Goal: Task Accomplishment & Management: Use online tool/utility

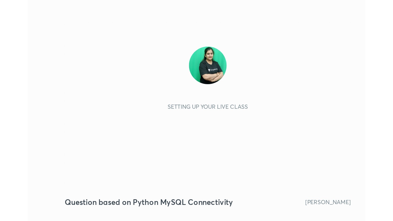
scroll to position [88, 163]
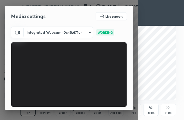
click at [169, 109] on icon at bounding box center [169, 108] width 1 height 1
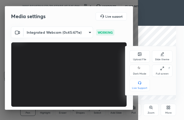
click at [163, 73] on div "Full screen" at bounding box center [162, 74] width 13 height 3
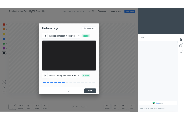
scroll to position [25426, 25340]
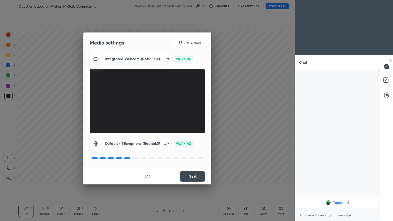
click at [184, 120] on button "Next" at bounding box center [193, 177] width 26 height 10
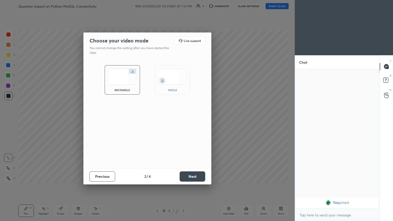
click at [184, 120] on button "Next" at bounding box center [193, 177] width 26 height 10
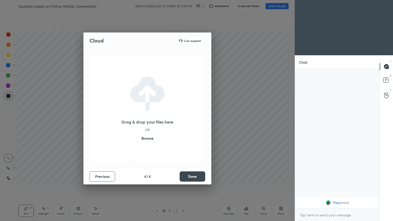
click at [184, 120] on button "Done" at bounding box center [193, 177] width 26 height 10
click at [184, 120] on div "Drag & drop your files here OR Browse" at bounding box center [148, 108] width 116 height 107
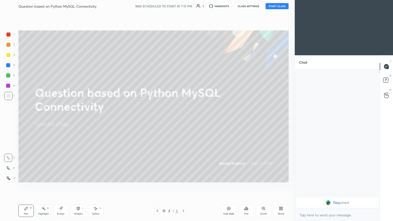
click at [184, 5] on button "START CLASS" at bounding box center [277, 6] width 23 height 6
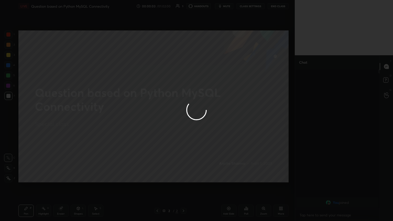
click at [184, 12] on div at bounding box center [196, 110] width 393 height 221
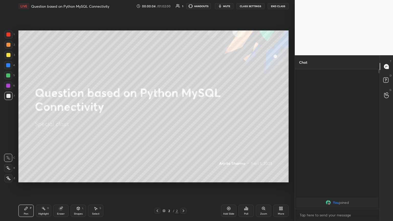
click at [184, 6] on span "mute" at bounding box center [226, 6] width 7 height 4
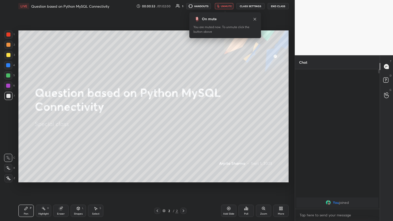
click at [184, 120] on icon at bounding box center [282, 209] width 1 height 1
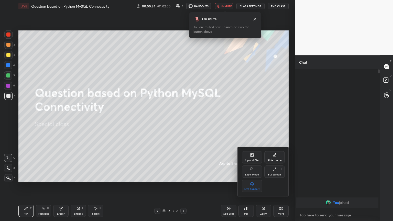
click at [184, 120] on icon at bounding box center [252, 155] width 3 height 3
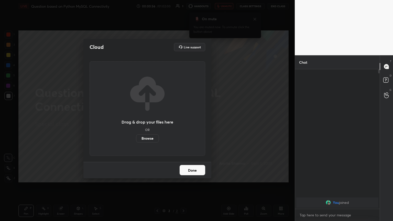
click at [149, 120] on label "Browse" at bounding box center [147, 138] width 23 height 8
click at [136, 120] on input "Browse" at bounding box center [136, 138] width 0 height 8
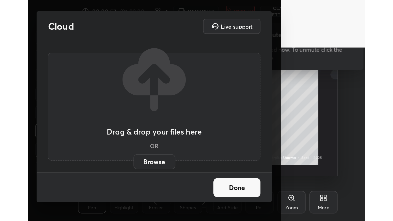
scroll to position [88, 163]
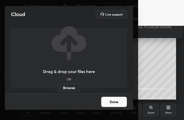
click at [72, 87] on label "Browse" at bounding box center [69, 88] width 23 height 8
click at [58, 87] on input "Browse" at bounding box center [58, 88] width 0 height 8
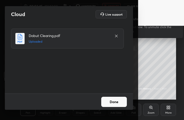
click at [116, 103] on button "Done" at bounding box center [114, 102] width 26 height 10
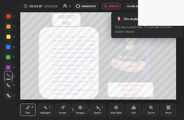
click at [169, 109] on icon at bounding box center [169, 108] width 1 height 1
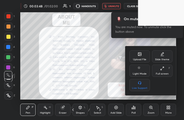
click at [165, 72] on div "Full screen F" at bounding box center [162, 71] width 20 height 12
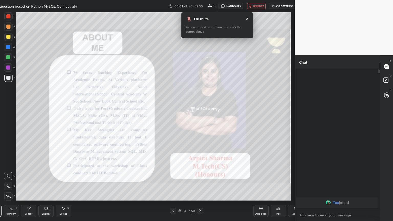
type textarea "x"
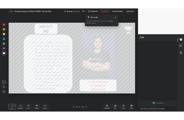
scroll to position [25426, 25340]
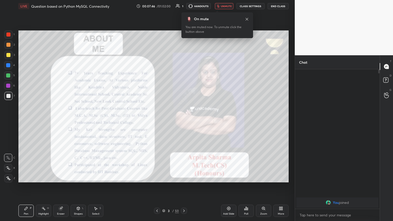
click at [184, 6] on span "unmute" at bounding box center [226, 6] width 11 height 4
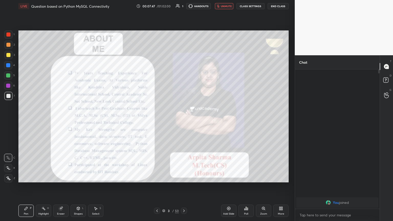
click at [6, 34] on div at bounding box center [8, 35] width 4 height 4
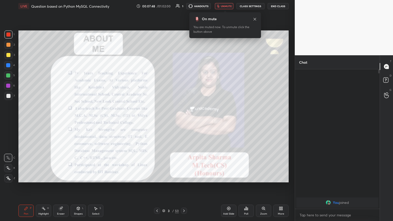
click at [11, 120] on div at bounding box center [8, 178] width 8 height 8
click at [184, 3] on button "unmute" at bounding box center [224, 6] width 18 height 6
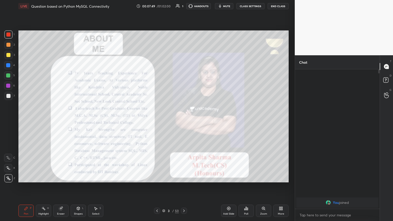
click at [184, 5] on span "mute" at bounding box center [226, 6] width 7 height 4
click at [184, 7] on span "unmute" at bounding box center [226, 6] width 11 height 4
click at [184, 120] on div "More" at bounding box center [281, 211] width 15 height 12
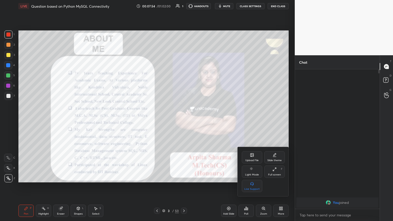
click at [184, 120] on div "Full screen" at bounding box center [274, 175] width 13 height 3
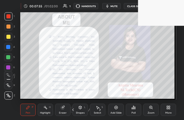
scroll to position [88, 163]
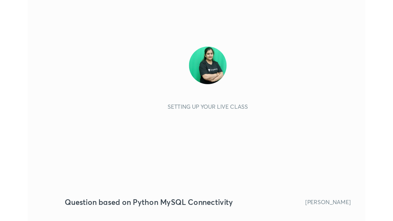
scroll to position [88, 163]
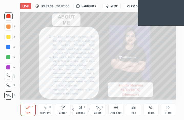
click at [172, 107] on div "More" at bounding box center [168, 110] width 15 height 12
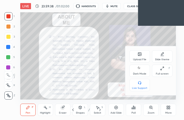
click at [164, 71] on div "Full screen F" at bounding box center [162, 71] width 20 height 12
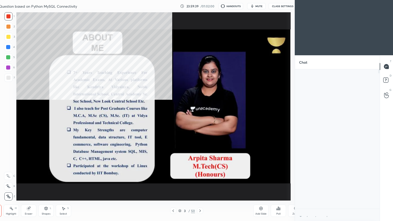
type textarea "x"
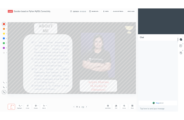
scroll to position [25426, 25340]
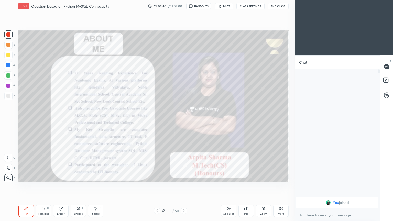
click at [184, 2] on div "LIVE Question based on Python MySQL Connectivity 23:59:40 / 01:02:00 HANDOUTS m…" at bounding box center [153, 6] width 270 height 12
click at [184, 7] on span "mute" at bounding box center [226, 6] width 7 height 4
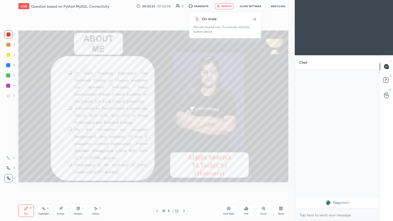
click at [184, 7] on span "unmute" at bounding box center [226, 6] width 11 height 4
click at [184, 120] on icon at bounding box center [184, 211] width 4 height 4
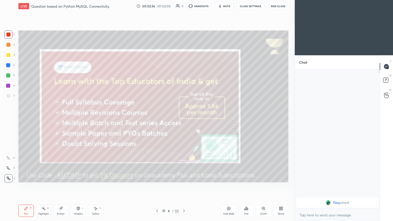
click at [158, 120] on icon at bounding box center [157, 211] width 4 height 4
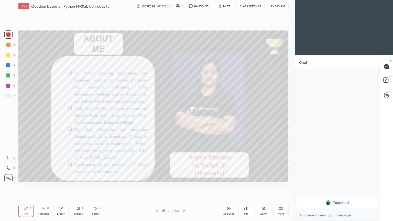
click at [157, 120] on icon at bounding box center [157, 211] width 4 height 4
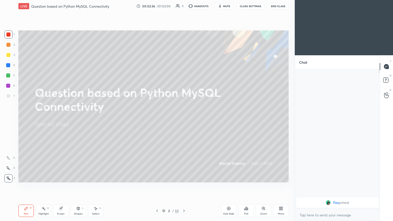
click at [184, 120] on div "2 / 50" at bounding box center [170, 211] width 101 height 6
click at [184, 120] on div at bounding box center [184, 211] width 6 height 6
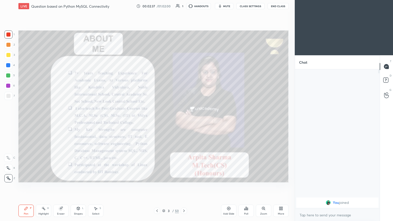
click at [184, 120] on icon at bounding box center [184, 211] width 4 height 4
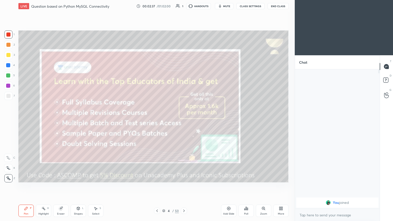
click at [184, 120] on icon at bounding box center [184, 211] width 4 height 4
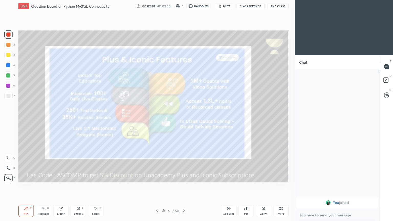
click at [184, 120] on div at bounding box center [184, 211] width 6 height 6
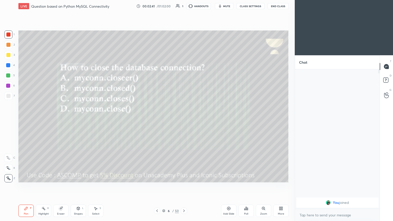
click at [7, 55] on div at bounding box center [8, 55] width 4 height 4
click at [184, 6] on span "mute" at bounding box center [226, 6] width 7 height 4
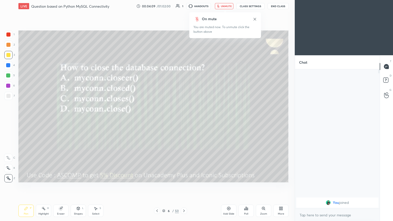
click at [184, 120] on div "Poll" at bounding box center [246, 211] width 15 height 12
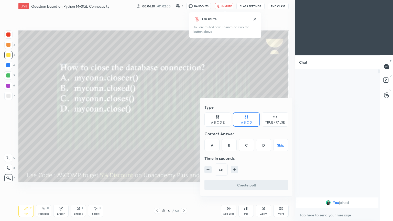
click at [184, 120] on div "D" at bounding box center [263, 145] width 15 height 12
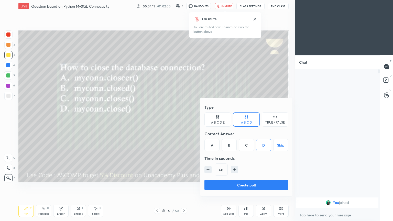
click at [165, 120] on div at bounding box center [196, 110] width 393 height 221
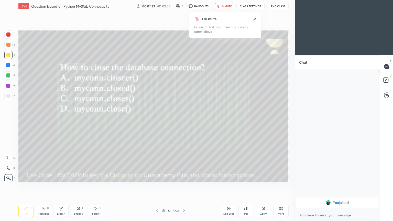
click at [184, 6] on span "unmute" at bounding box center [226, 6] width 11 height 4
click at [182, 120] on icon at bounding box center [184, 211] width 4 height 4
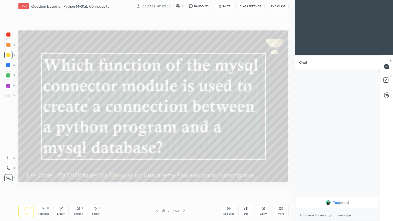
click at [184, 5] on span "mute" at bounding box center [226, 6] width 7 height 4
click at [184, 120] on icon at bounding box center [184, 211] width 4 height 4
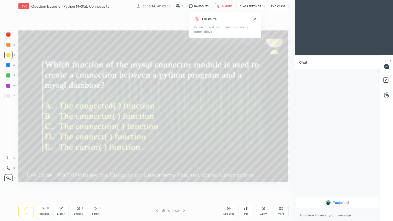
click at [184, 4] on span "unmute" at bounding box center [226, 6] width 11 height 4
click at [159, 120] on icon at bounding box center [157, 211] width 4 height 4
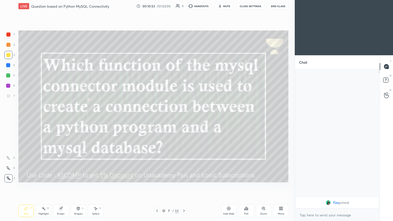
click at [183, 120] on icon at bounding box center [184, 211] width 4 height 4
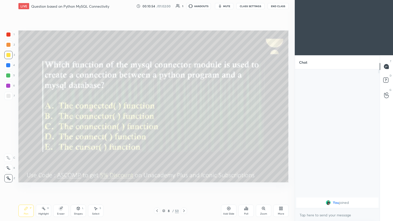
click at [183, 120] on icon at bounding box center [184, 211] width 4 height 4
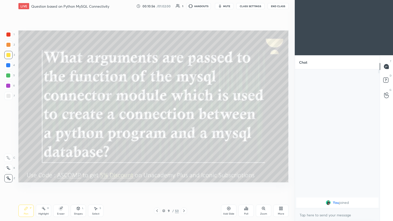
click at [184, 6] on span "mute" at bounding box center [226, 6] width 7 height 4
click at [184, 120] on icon at bounding box center [184, 211] width 2 height 3
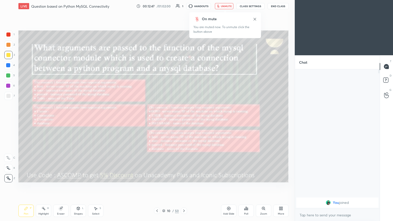
click at [184, 120] on icon at bounding box center [247, 209] width 1 height 2
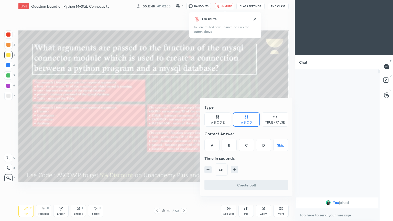
click at [184, 120] on div "D" at bounding box center [263, 145] width 15 height 12
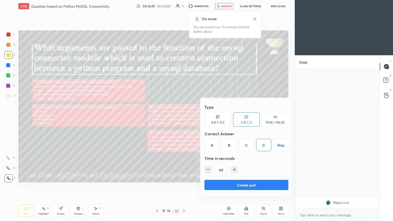
click at [176, 120] on div at bounding box center [196, 110] width 393 height 221
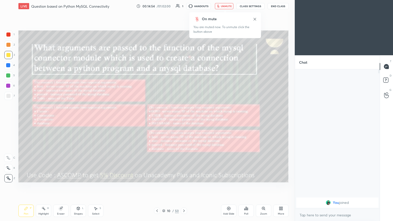
click at [184, 4] on button "unmute" at bounding box center [224, 6] width 18 height 6
click at [184, 120] on icon at bounding box center [184, 211] width 4 height 4
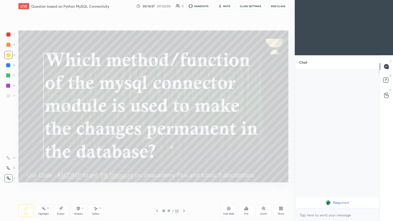
click at [184, 9] on button "mute" at bounding box center [224, 6] width 18 height 6
click at [183, 120] on icon at bounding box center [184, 211] width 4 height 4
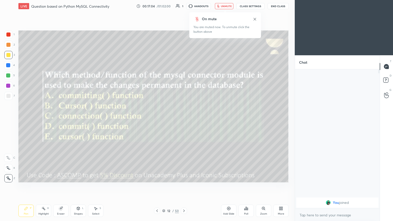
click at [184, 6] on span "unmute" at bounding box center [226, 6] width 11 height 4
click at [184, 120] on icon at bounding box center [184, 211] width 4 height 4
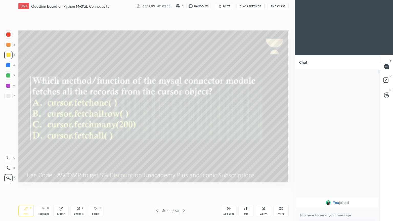
click at [184, 120] on icon at bounding box center [184, 211] width 4 height 4
click at [157, 120] on icon at bounding box center [157, 211] width 4 height 4
click at [158, 120] on icon at bounding box center [157, 211] width 4 height 4
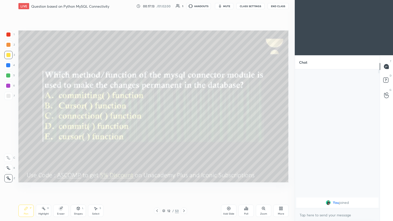
click at [184, 120] on icon at bounding box center [184, 211] width 2 height 3
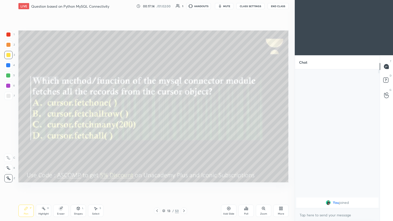
click at [184, 7] on span "mute" at bounding box center [226, 6] width 7 height 4
click at [184, 3] on button "unmute" at bounding box center [224, 6] width 18 height 6
click at [183, 120] on icon at bounding box center [184, 211] width 4 height 4
click at [184, 6] on icon "button" at bounding box center [220, 6] width 4 height 4
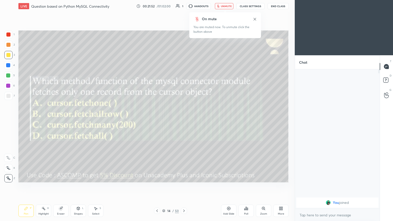
click at [184, 7] on span "unmute" at bounding box center [226, 6] width 11 height 4
click at [184, 120] on icon at bounding box center [184, 211] width 4 height 4
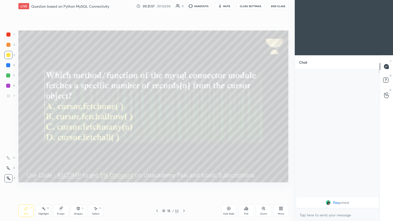
click at [184, 6] on span "mute" at bounding box center [226, 6] width 7 height 4
click at [158, 120] on icon at bounding box center [157, 211] width 4 height 4
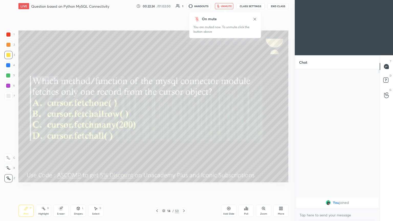
click at [159, 120] on icon at bounding box center [157, 211] width 4 height 4
click at [181, 120] on div at bounding box center [184, 211] width 6 height 6
click at [184, 7] on icon "button" at bounding box center [218, 6] width 3 height 3
click at [59, 120] on div "Eraser" at bounding box center [61, 214] width 8 height 3
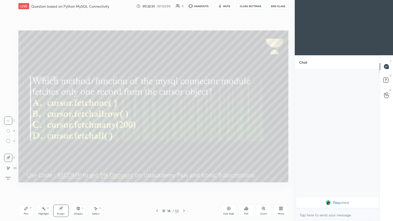
click at [9, 120] on div "Erase all" at bounding box center [8, 178] width 8 height 8
click at [184, 120] on icon at bounding box center [184, 211] width 4 height 4
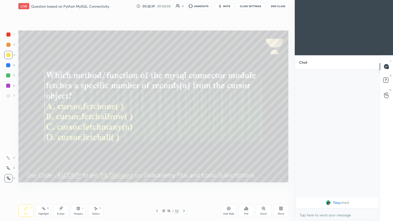
click at [184, 5] on span "mute" at bounding box center [226, 6] width 7 height 4
click at [184, 4] on button "unmute" at bounding box center [224, 6] width 18 height 6
click at [184, 120] on icon at bounding box center [184, 211] width 4 height 4
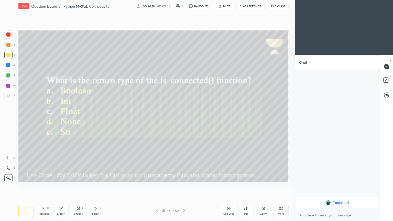
click at [184, 6] on span "mute" at bounding box center [226, 6] width 7 height 4
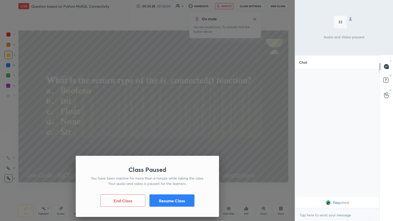
click at [173, 120] on button "Resume Class" at bounding box center [172, 201] width 45 height 12
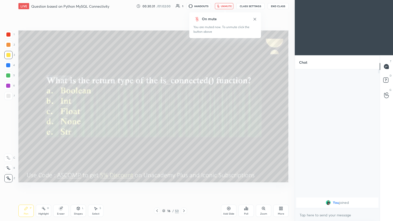
click at [184, 5] on span "unmute" at bounding box center [226, 6] width 11 height 4
click at [184, 120] on icon at bounding box center [184, 211] width 4 height 4
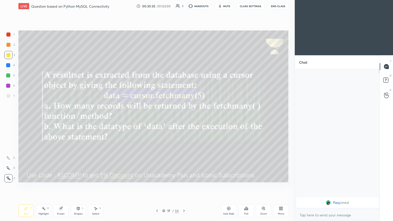
click at [184, 4] on button "mute" at bounding box center [224, 6] width 18 height 6
click at [183, 120] on icon at bounding box center [184, 211] width 2 height 3
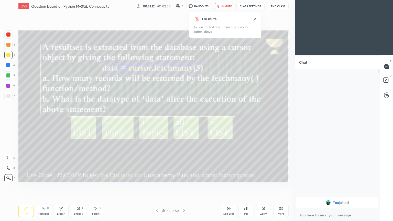
click at [156, 120] on icon at bounding box center [157, 211] width 4 height 4
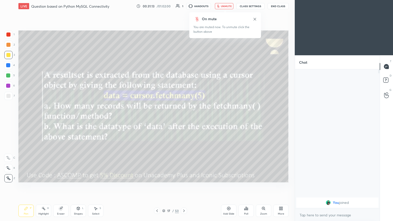
click at [155, 120] on icon at bounding box center [157, 211] width 4 height 4
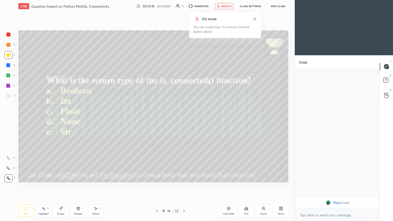
click at [183, 120] on icon at bounding box center [184, 211] width 4 height 4
click at [183, 120] on icon at bounding box center [184, 211] width 2 height 3
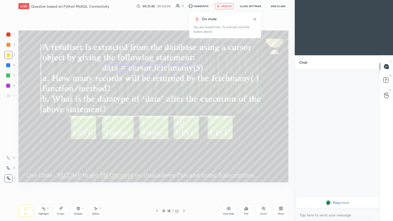
click at [184, 120] on div "T Messages (T) D Doubts (D) G Raise Hand (G)" at bounding box center [386, 138] width 13 height 166
click at [184, 19] on icon at bounding box center [255, 19] width 4 height 4
click at [184, 5] on span "unmute" at bounding box center [226, 6] width 11 height 4
click at [184, 120] on icon at bounding box center [184, 211] width 4 height 4
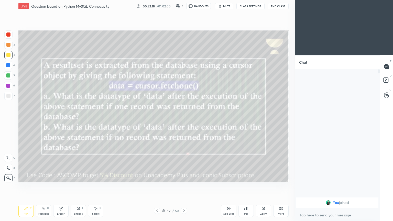
click at [184, 4] on button "mute" at bounding box center [224, 6] width 18 height 6
click at [184, 120] on icon at bounding box center [184, 211] width 4 height 4
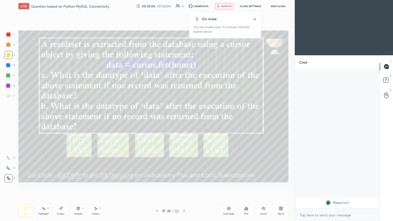
click at [184, 19] on icon at bounding box center [255, 19] width 3 height 3
click at [184, 3] on div "LIVE Question based on Python MySQL Connectivity 00:38:11 / 01:02:00 1 HANDOUTS…" at bounding box center [153, 6] width 270 height 12
click at [184, 5] on span "unmute" at bounding box center [226, 6] width 11 height 4
click at [184, 120] on icon at bounding box center [184, 211] width 4 height 4
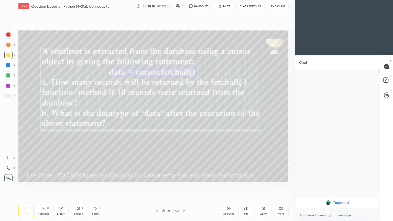
click at [184, 120] on icon at bounding box center [184, 211] width 4 height 4
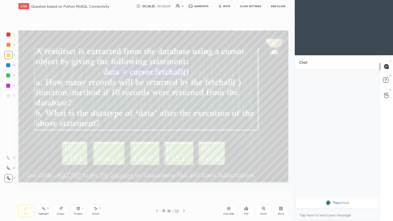
click at [156, 120] on icon at bounding box center [157, 211] width 4 height 4
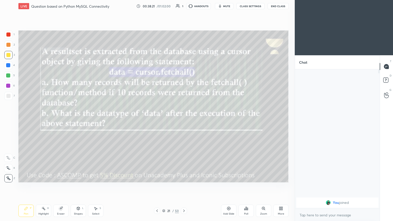
click at [184, 120] on icon at bounding box center [184, 211] width 4 height 4
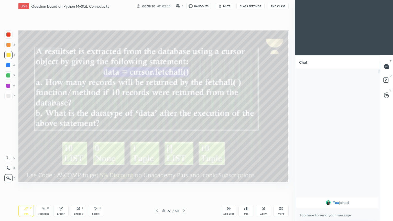
click at [184, 120] on icon at bounding box center [281, 209] width 4 height 4
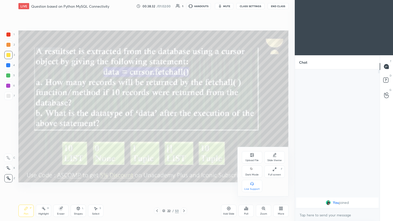
click at [184, 120] on div "Full screen F" at bounding box center [275, 172] width 20 height 12
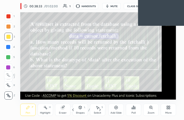
scroll to position [88, 163]
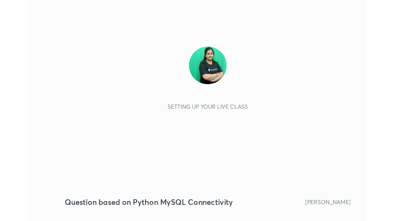
scroll to position [88, 163]
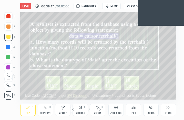
click at [172, 111] on div "More" at bounding box center [168, 110] width 15 height 12
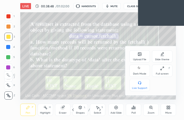
click at [161, 74] on div "Full screen" at bounding box center [162, 74] width 13 height 3
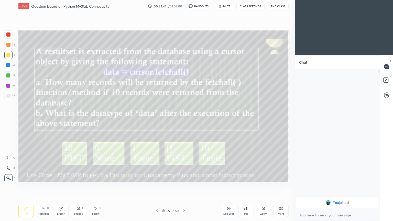
scroll to position [25426, 25340]
click at [184, 7] on button "mute" at bounding box center [224, 6] width 18 height 6
click at [184, 6] on span "unmute" at bounding box center [226, 6] width 11 height 4
click at [184, 120] on div at bounding box center [184, 211] width 6 height 6
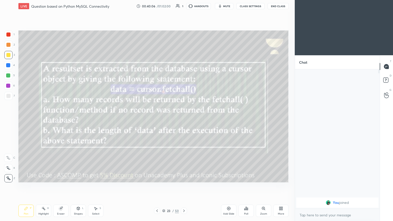
click at [182, 120] on icon at bounding box center [184, 211] width 4 height 4
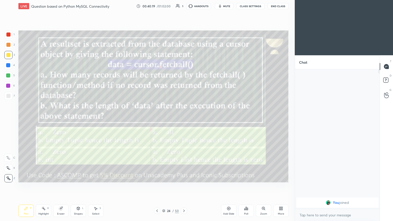
click at [184, 6] on span "mute" at bounding box center [226, 6] width 7 height 4
click at [184, 120] on div "Poll" at bounding box center [246, 211] width 15 height 12
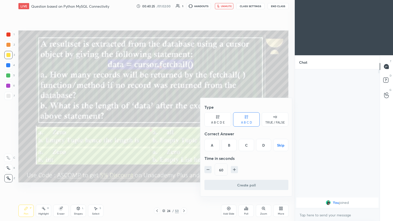
click at [184, 120] on div "D" at bounding box center [263, 145] width 15 height 12
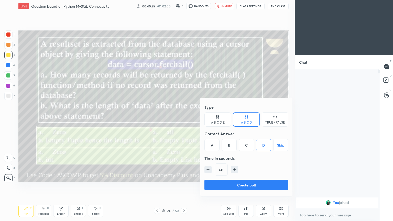
click at [184, 120] on button "Create poll" at bounding box center [247, 185] width 84 height 10
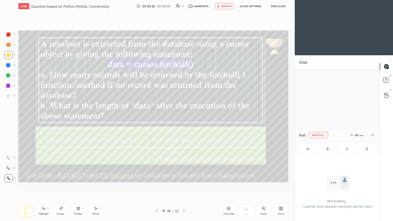
scroll to position [2, 2]
click at [184, 120] on button "End Poll" at bounding box center [318, 135] width 19 height 6
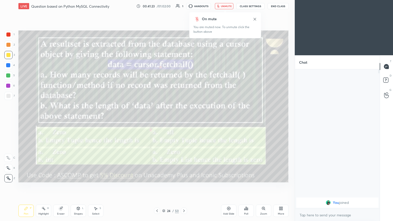
click at [184, 5] on span "unmute" at bounding box center [226, 6] width 11 height 4
click at [182, 120] on icon at bounding box center [184, 211] width 4 height 4
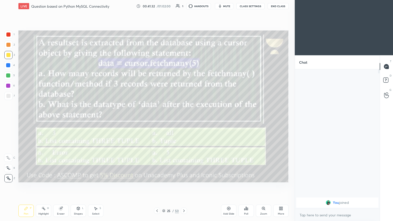
click at [184, 6] on span "mute" at bounding box center [226, 6] width 7 height 4
click at [184, 120] on icon at bounding box center [281, 209] width 4 height 4
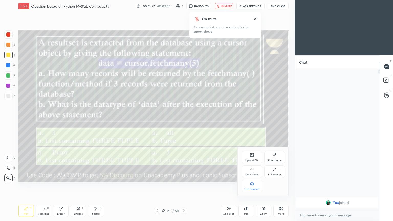
click at [184, 120] on icon at bounding box center [275, 170] width 4 height 4
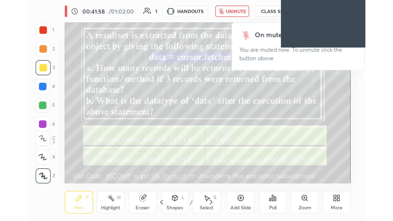
scroll to position [88, 163]
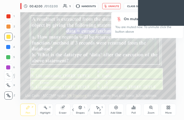
click at [163, 110] on div "More" at bounding box center [168, 110] width 15 height 12
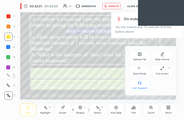
click at [165, 70] on div "Full screen F" at bounding box center [162, 71] width 20 height 12
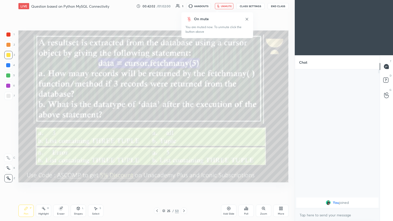
scroll to position [25426, 25340]
click at [184, 20] on icon at bounding box center [247, 19] width 4 height 4
click at [184, 7] on span "unmute" at bounding box center [226, 6] width 11 height 4
click at [184, 120] on icon at bounding box center [184, 211] width 4 height 4
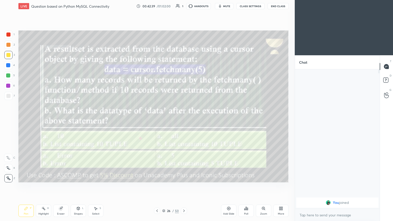
click at [184, 6] on span "mute" at bounding box center [226, 6] width 7 height 4
click at [184, 9] on button "unmute" at bounding box center [224, 6] width 18 height 6
click at [183, 120] on icon at bounding box center [184, 211] width 4 height 4
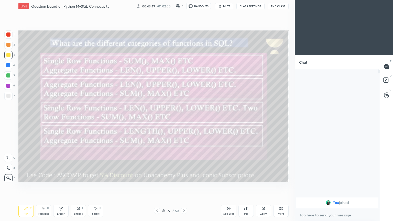
click at [184, 7] on span "mute" at bounding box center [226, 6] width 7 height 4
click at [184, 6] on span "unmute" at bounding box center [226, 6] width 11 height 4
click at [184, 120] on div "27 / 50" at bounding box center [170, 211] width 101 height 6
click at [184, 120] on icon at bounding box center [184, 211] width 4 height 4
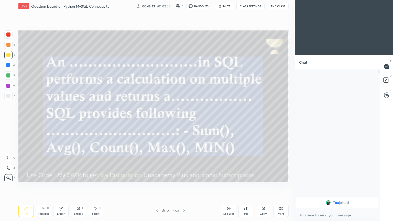
click at [184, 8] on button "mute" at bounding box center [224, 6] width 18 height 6
click at [183, 120] on icon at bounding box center [184, 211] width 4 height 4
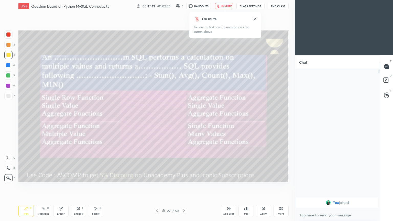
click at [184, 120] on icon at bounding box center [246, 208] width 1 height 3
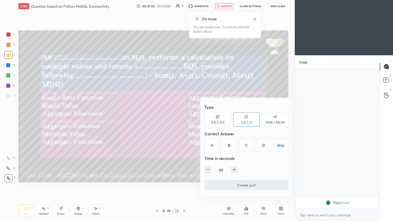
click at [160, 120] on div at bounding box center [196, 110] width 393 height 221
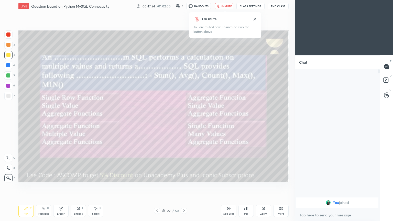
click at [184, 7] on span "unmute" at bounding box center [226, 6] width 11 height 4
click at [184, 120] on icon at bounding box center [184, 211] width 4 height 4
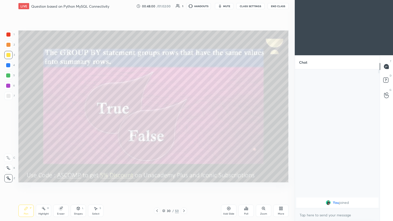
click at [184, 5] on span "mute" at bounding box center [226, 6] width 7 height 4
click at [184, 4] on button "unmute" at bounding box center [224, 6] width 18 height 6
click at [184, 8] on button "mute" at bounding box center [224, 6] width 18 height 6
click at [184, 7] on span "unmute" at bounding box center [226, 6] width 11 height 4
click at [183, 120] on icon at bounding box center [184, 211] width 4 height 4
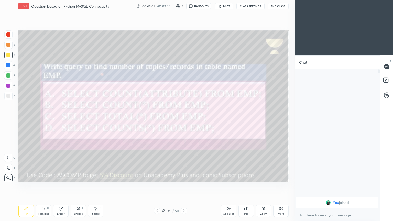
click at [184, 7] on span "mute" at bounding box center [226, 6] width 7 height 4
click at [184, 6] on span "unmute" at bounding box center [226, 6] width 11 height 4
click at [158, 120] on icon at bounding box center [157, 211] width 4 height 4
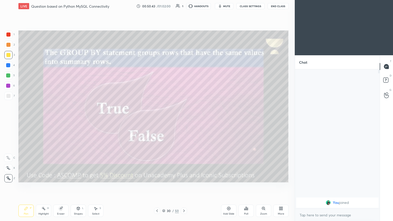
click at [184, 120] on icon at bounding box center [184, 211] width 4 height 4
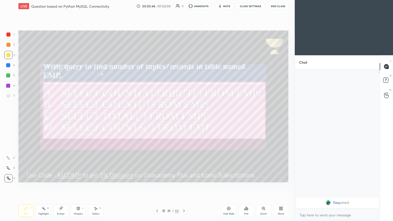
click at [184, 120] on icon at bounding box center [184, 211] width 4 height 4
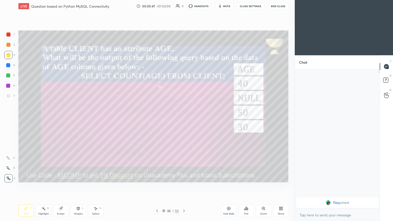
click at [184, 120] on icon at bounding box center [184, 211] width 4 height 4
click at [184, 6] on span "mute" at bounding box center [226, 6] width 7 height 4
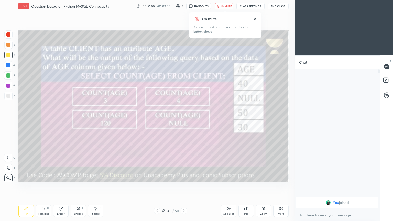
click at [184, 19] on icon at bounding box center [255, 19] width 3 height 3
click at [184, 8] on button "unmute" at bounding box center [224, 6] width 18 height 6
click at [184, 6] on button "End Class" at bounding box center [278, 6] width 21 height 6
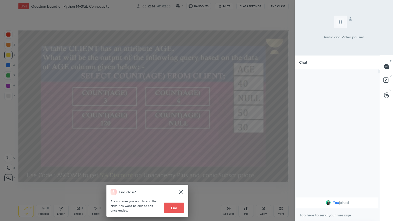
click at [172, 120] on button "End" at bounding box center [174, 208] width 20 height 10
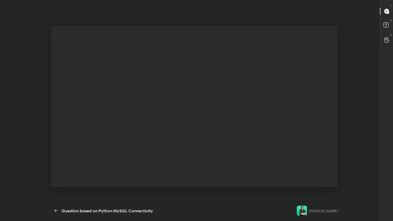
type textarea "x"
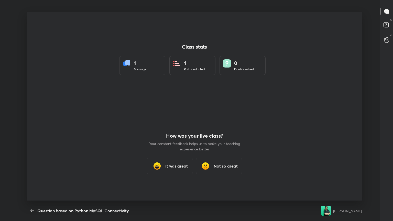
scroll to position [0, 0]
click at [174, 120] on h3 "It was great" at bounding box center [176, 166] width 23 height 6
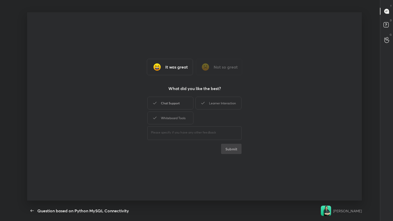
click at [172, 101] on div "Chat Support" at bounding box center [171, 103] width 46 height 13
click at [172, 120] on div "Whiteboard Tools" at bounding box center [171, 118] width 46 height 13
click at [184, 107] on div "Learner Interaction" at bounding box center [219, 103] width 46 height 13
click at [184, 120] on button "Submit" at bounding box center [231, 149] width 20 height 10
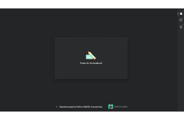
scroll to position [25527, 25435]
